Goal: Task Accomplishment & Management: Manage account settings

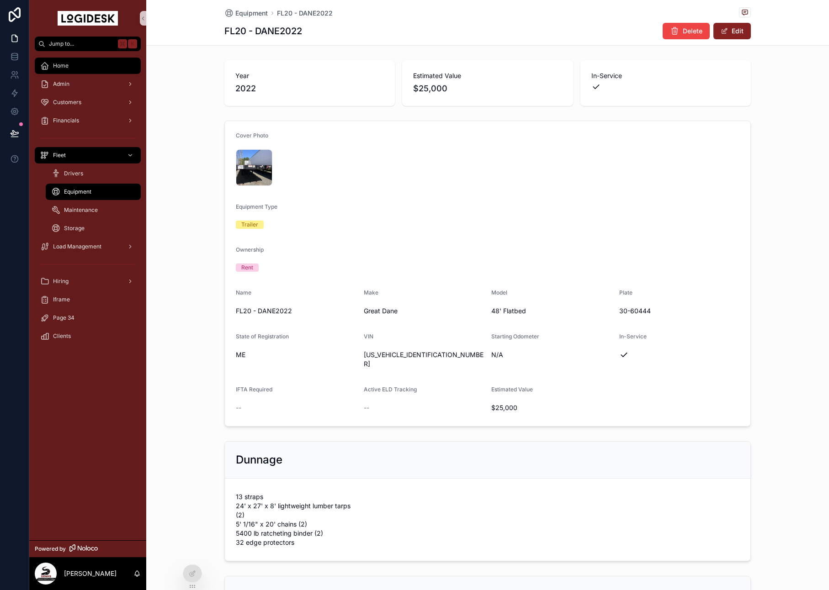
click at [84, 73] on link "Home" at bounding box center [88, 66] width 106 height 16
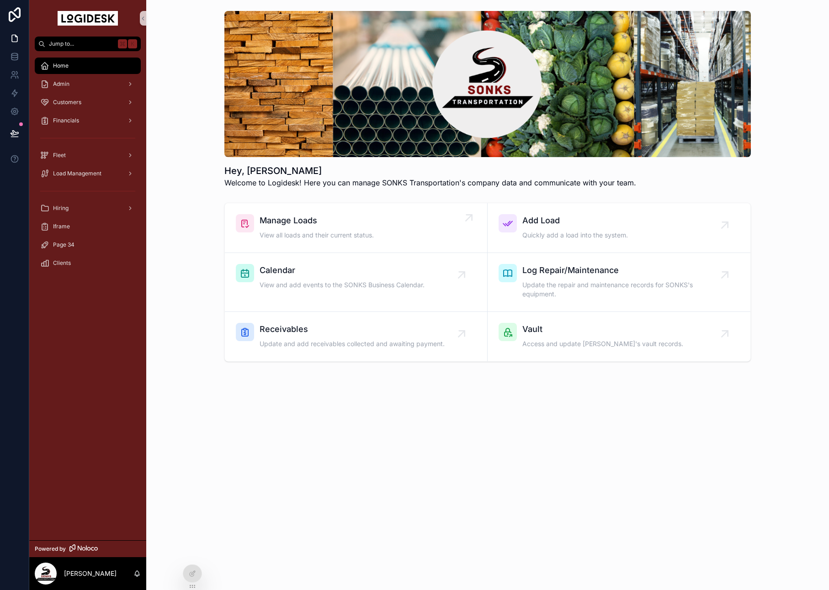
click at [292, 223] on span "Manage Loads" at bounding box center [317, 220] width 114 height 13
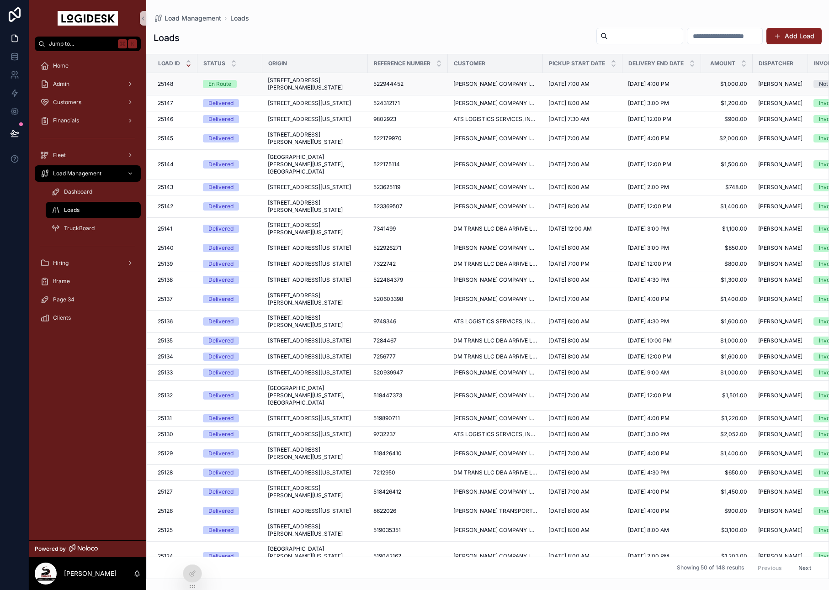
click at [301, 79] on span "[STREET_ADDRESS][PERSON_NAME][US_STATE]" at bounding box center [315, 84] width 95 height 15
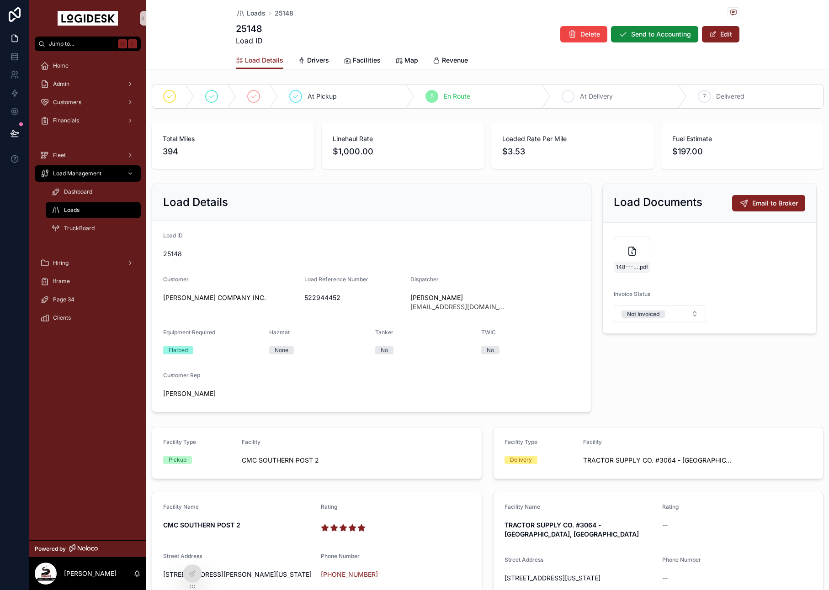
click at [626, 95] on div "6 At Delivery" at bounding box center [619, 97] width 136 height 24
click at [661, 311] on span "Not Invoiced" at bounding box center [643, 314] width 43 height 7
click at [774, 313] on form "148---8-12-to-8-13---CHR---1000.00 .pdf Invoice Status Not Invoiced" at bounding box center [709, 278] width 213 height 111
click at [717, 22] on div "25148 Load ID Delete Send to Accounting Edit" at bounding box center [488, 34] width 504 height 24
click at [721, 33] on button "Edit" at bounding box center [720, 34] width 37 height 16
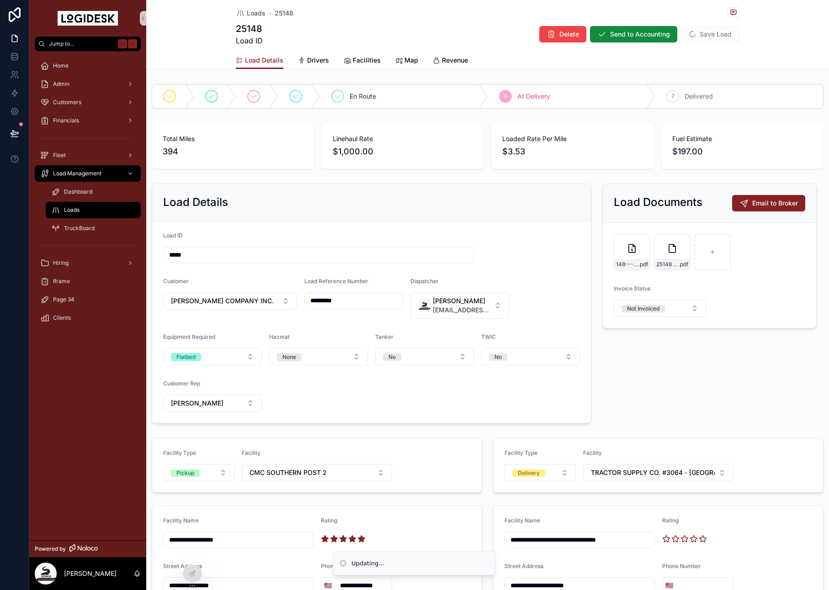
scroll to position [34, 0]
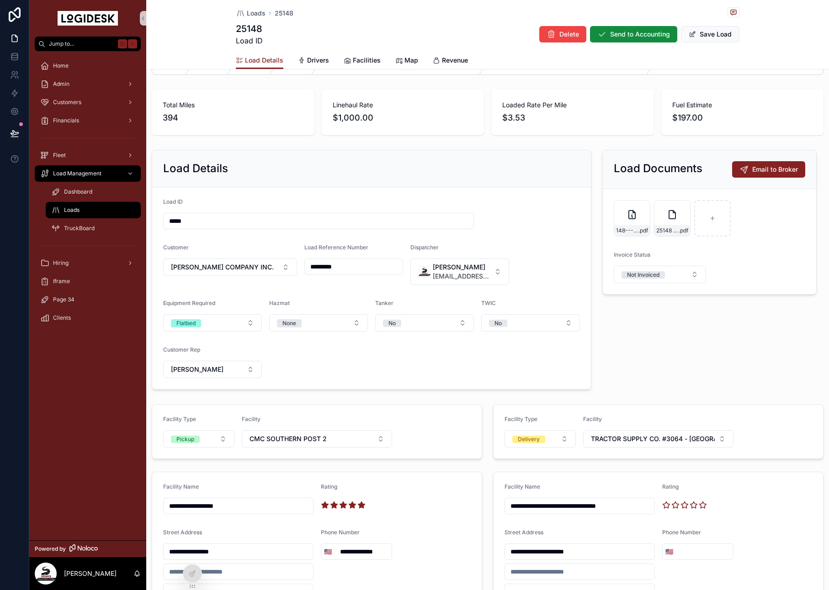
click at [709, 35] on button "Save Load" at bounding box center [710, 34] width 58 height 16
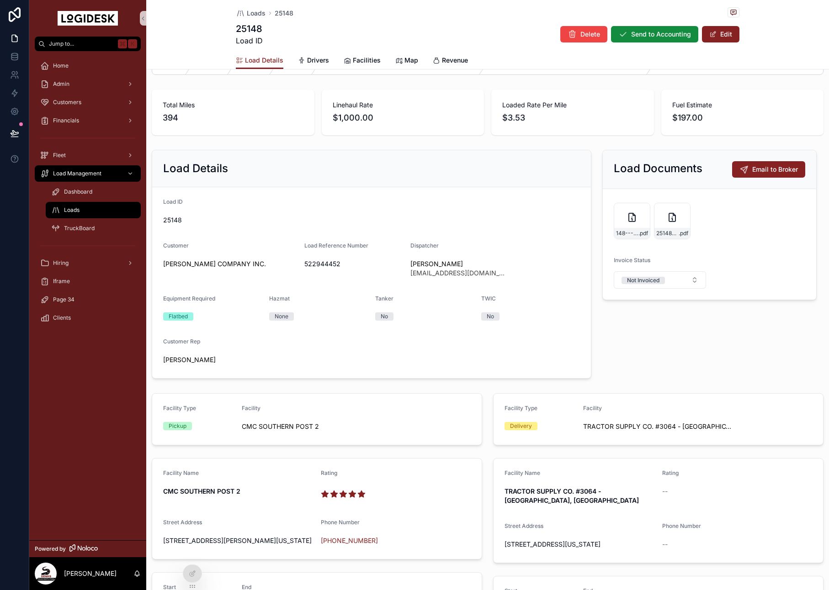
scroll to position [0, 0]
